Goal: Find specific page/section: Find specific page/section

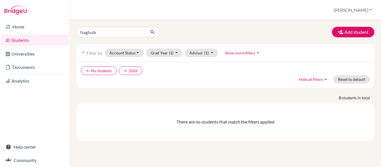
type input "Naghul"
click button "submit" at bounding box center [152, 32] width 15 height 11
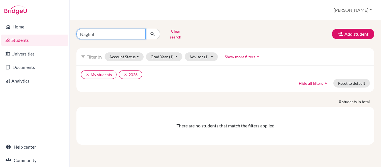
click at [111, 31] on input "Naghul" at bounding box center [111, 34] width 69 height 11
click button "submit" at bounding box center [152, 34] width 15 height 11
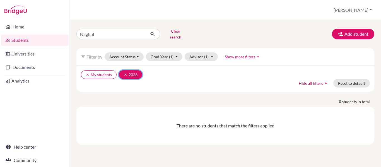
click at [124, 73] on icon "clear" at bounding box center [126, 75] width 4 height 4
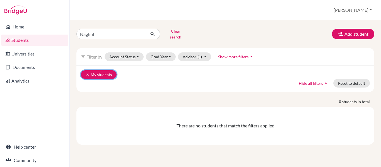
click at [87, 73] on button "clear My students" at bounding box center [99, 74] width 36 height 9
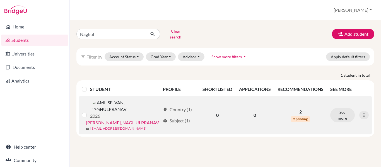
click at [124, 120] on link "TAMILSELVAN, NAGHULPRANAV" at bounding box center [122, 123] width 73 height 7
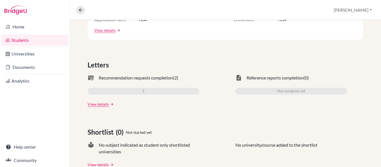
scroll to position [133, 0]
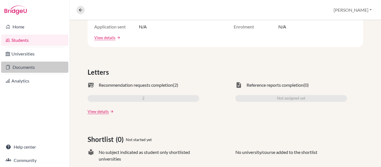
click at [19, 69] on link "Documents" at bounding box center [34, 67] width 67 height 11
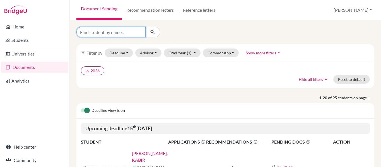
click at [108, 33] on input "Find student by name..." at bounding box center [111, 32] width 69 height 11
type input "Naghul"
click button "submit" at bounding box center [152, 32] width 15 height 11
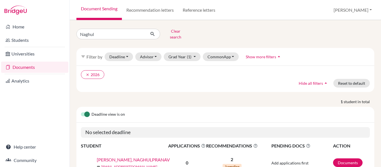
scroll to position [28, 0]
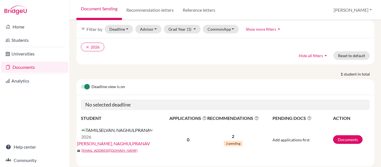
click at [139, 140] on link "TAMILSELVAN, NAGHULPRANAV" at bounding box center [113, 143] width 73 height 7
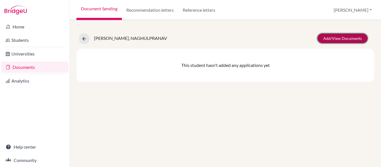
click at [335, 39] on link "Add/View Documents" at bounding box center [343, 39] width 50 height 10
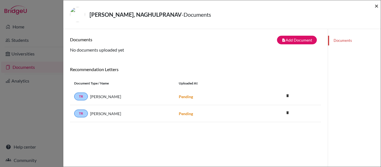
click at [377, 6] on span "×" at bounding box center [377, 6] width 4 height 8
